Goal: Task Accomplishment & Management: Use online tool/utility

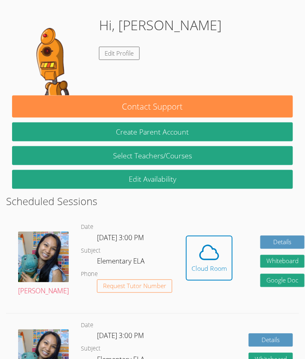
scroll to position [135, 0]
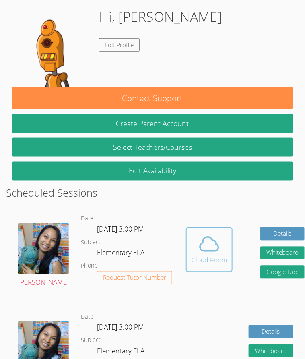
click at [200, 233] on icon at bounding box center [209, 244] width 23 height 23
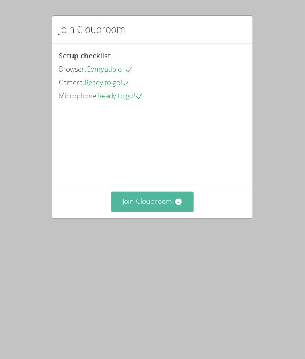
click at [182, 206] on icon at bounding box center [179, 202] width 8 height 8
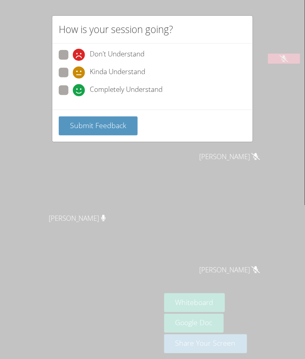
click at [206, 179] on div "How is your session going? Don't Understand Kinda Understand Completely Underst…" at bounding box center [152, 179] width 305 height 359
click at [127, 118] on button "Submit Feedback" at bounding box center [98, 125] width 79 height 19
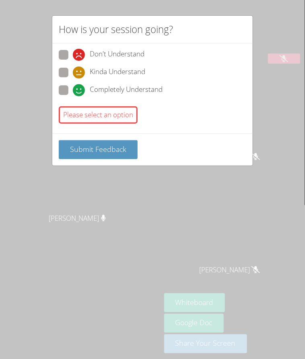
click at [64, 66] on div "Don't Understand Kinda Understand Completely Understand" at bounding box center [153, 75] width 188 height 50
click at [73, 79] on span at bounding box center [73, 79] width 0 height 0
click at [73, 71] on input "Kinda Understand" at bounding box center [76, 71] width 7 height 7
radio input "true"
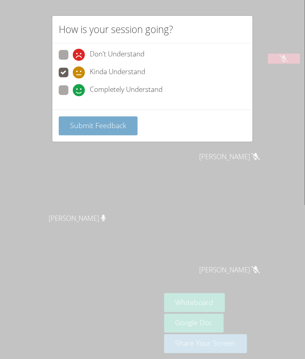
click at [104, 132] on button "Submit Feedback" at bounding box center [98, 125] width 79 height 19
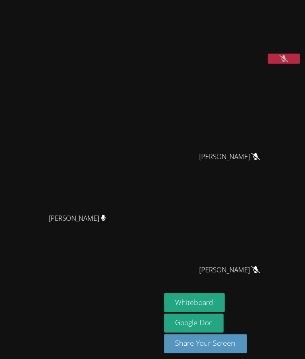
click at [128, 126] on div "Sokha Lee Sokha Lee" at bounding box center [80, 182] width 155 height 358
